Goal: Navigation & Orientation: Find specific page/section

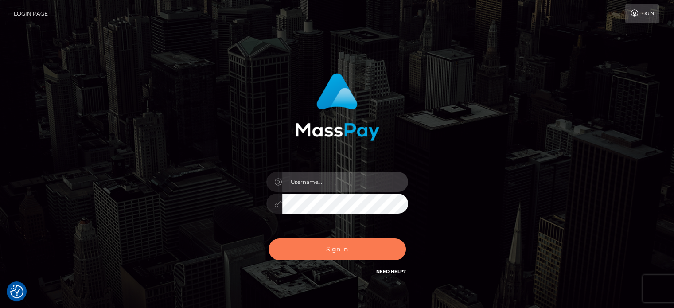
type input "pk.es"
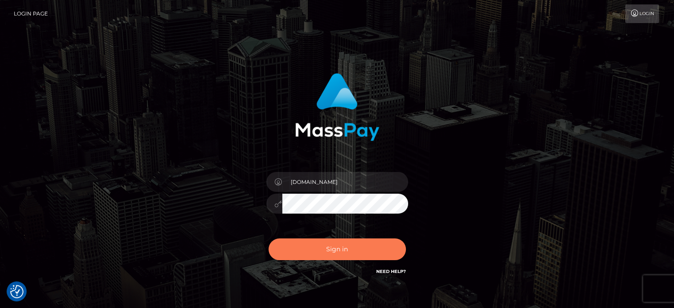
click at [352, 240] on button "Sign in" at bounding box center [336, 249] width 137 height 22
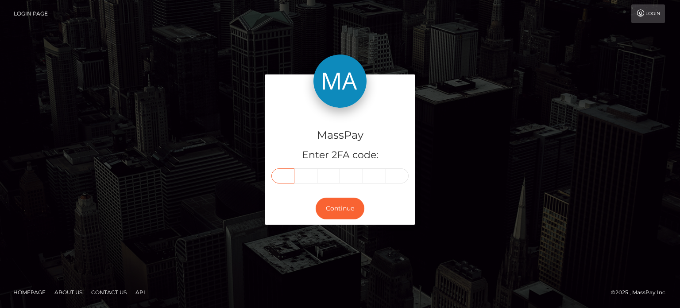
paste input "7"
type input "7"
type input "2"
type input "4"
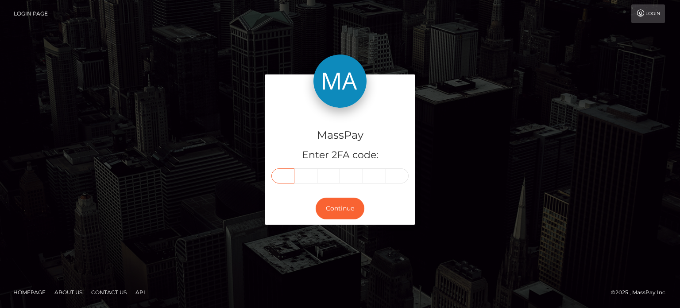
type input "4"
type input "2"
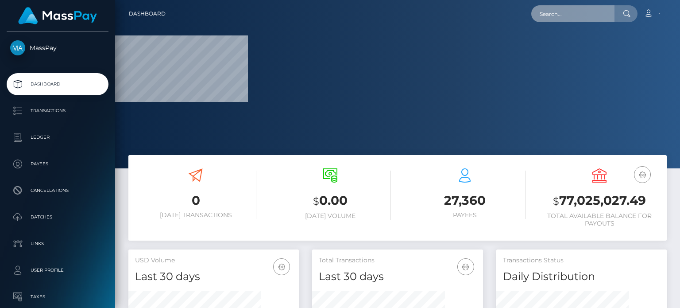
click at [553, 16] on input "text" at bounding box center [573, 13] width 83 height 17
click at [571, 16] on input "text" at bounding box center [573, 13] width 83 height 17
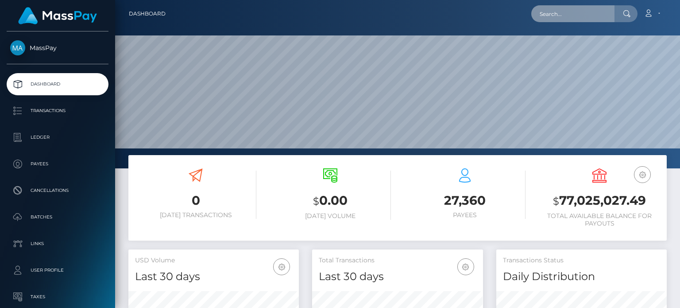
scroll to position [157, 170]
paste input "leprodupoker29@gmail.com"
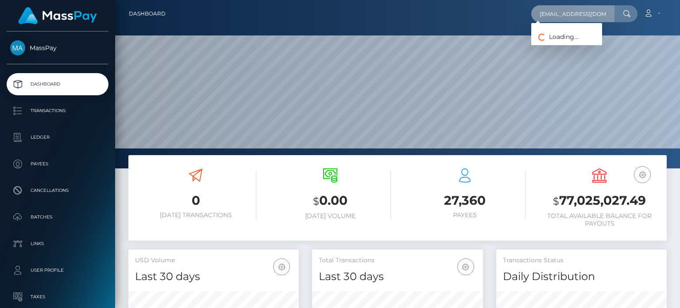
scroll to position [0, 11]
type input "leprodupoker29@gmail.com"
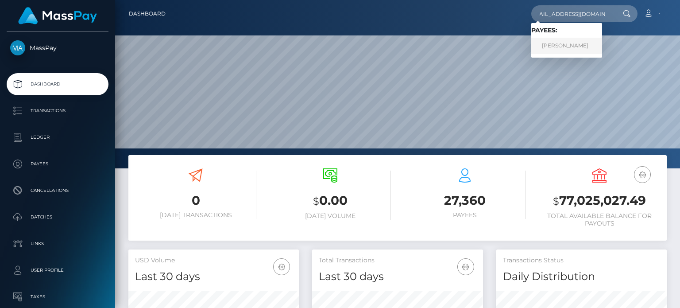
scroll to position [0, 0]
click at [576, 48] on link "[PERSON_NAME]" at bounding box center [567, 46] width 71 height 16
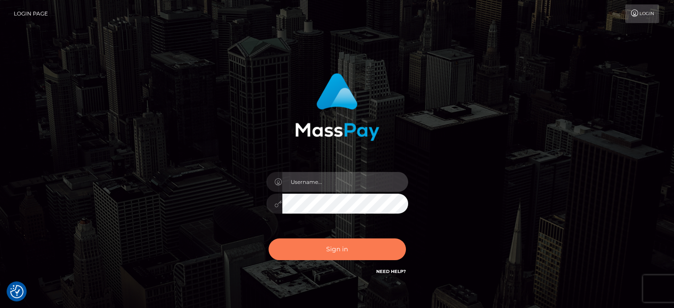
type input "pk.es"
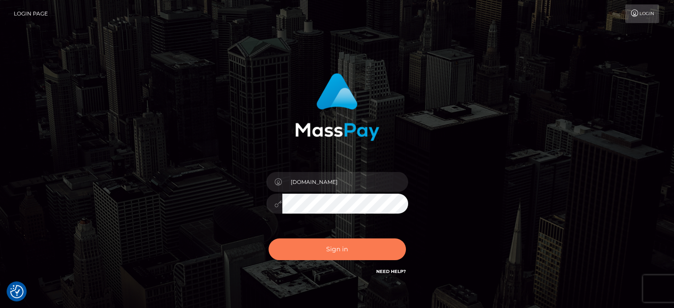
click at [336, 242] on button "Sign in" at bounding box center [336, 249] width 137 height 22
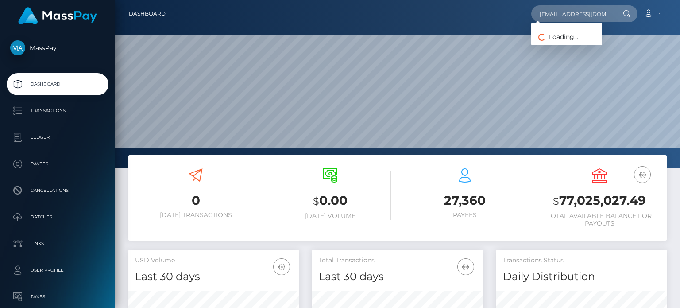
scroll to position [0, 11]
type input "[EMAIL_ADDRESS][DOMAIN_NAME]"
click at [569, 45] on link "[PERSON_NAME]" at bounding box center [567, 46] width 71 height 16
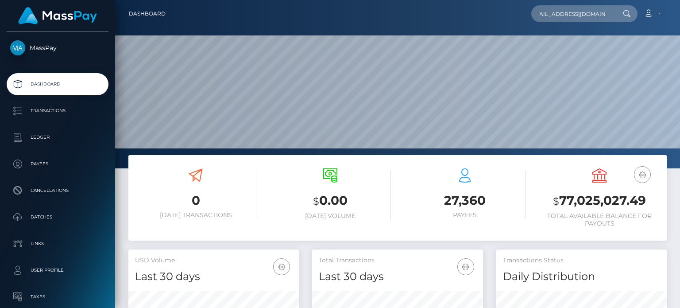
scroll to position [0, 0]
